Goal: Task Accomplishment & Management: Manage account settings

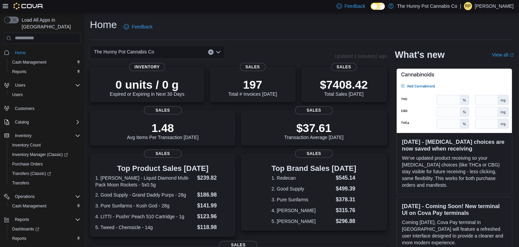
click at [502, 4] on p "Ricardo Peguero" at bounding box center [494, 6] width 39 height 8
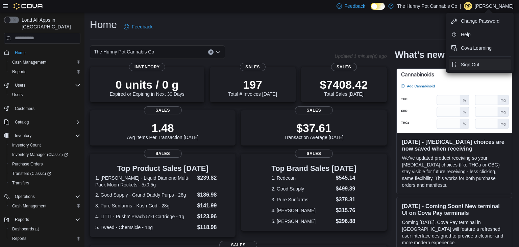
click at [471, 66] on span "Sign Out" at bounding box center [470, 64] width 18 height 7
